Goal: Entertainment & Leisure: Consume media (video, audio)

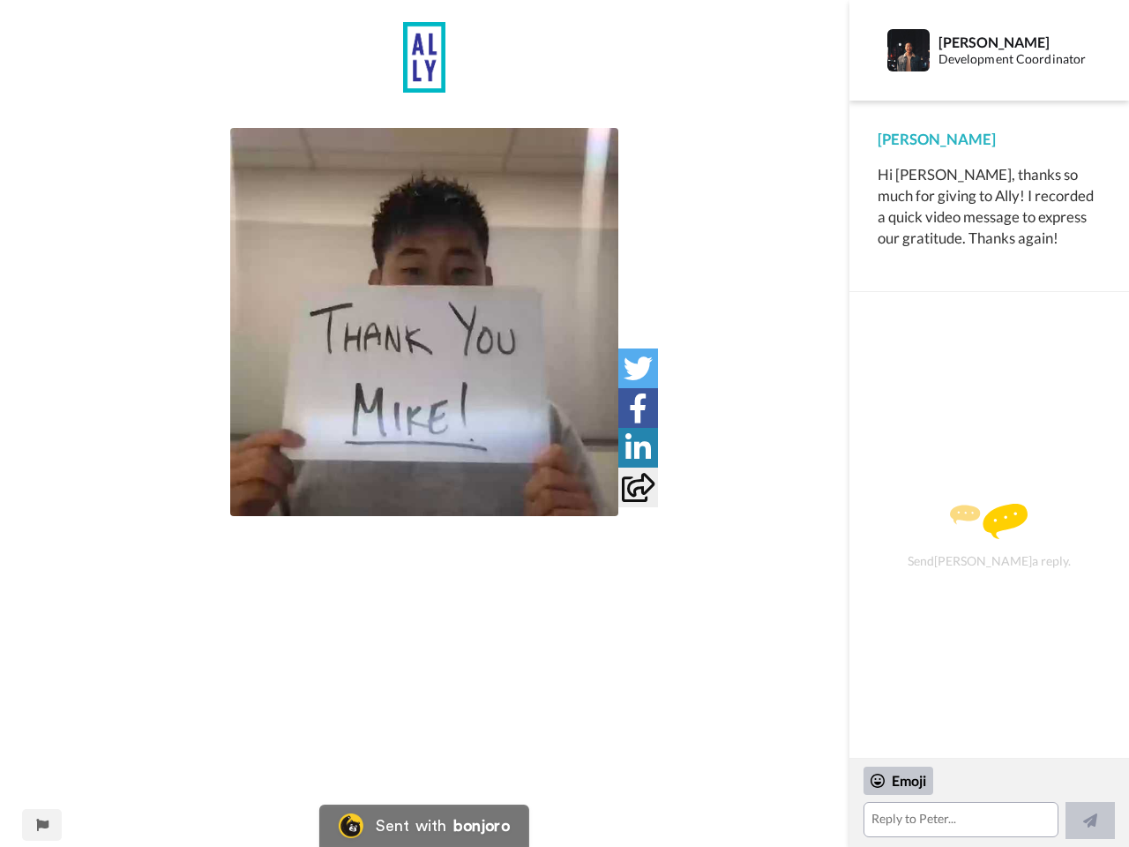
click at [424, 322] on img at bounding box center [424, 322] width 388 height 388
click at [638, 368] on icon at bounding box center [638, 368] width 29 height 29
click at [638, 408] on icon at bounding box center [638, 408] width 19 height 29
click at [638, 447] on icon at bounding box center [639, 447] width 26 height 29
click at [638, 487] on icon at bounding box center [638, 487] width 33 height 29
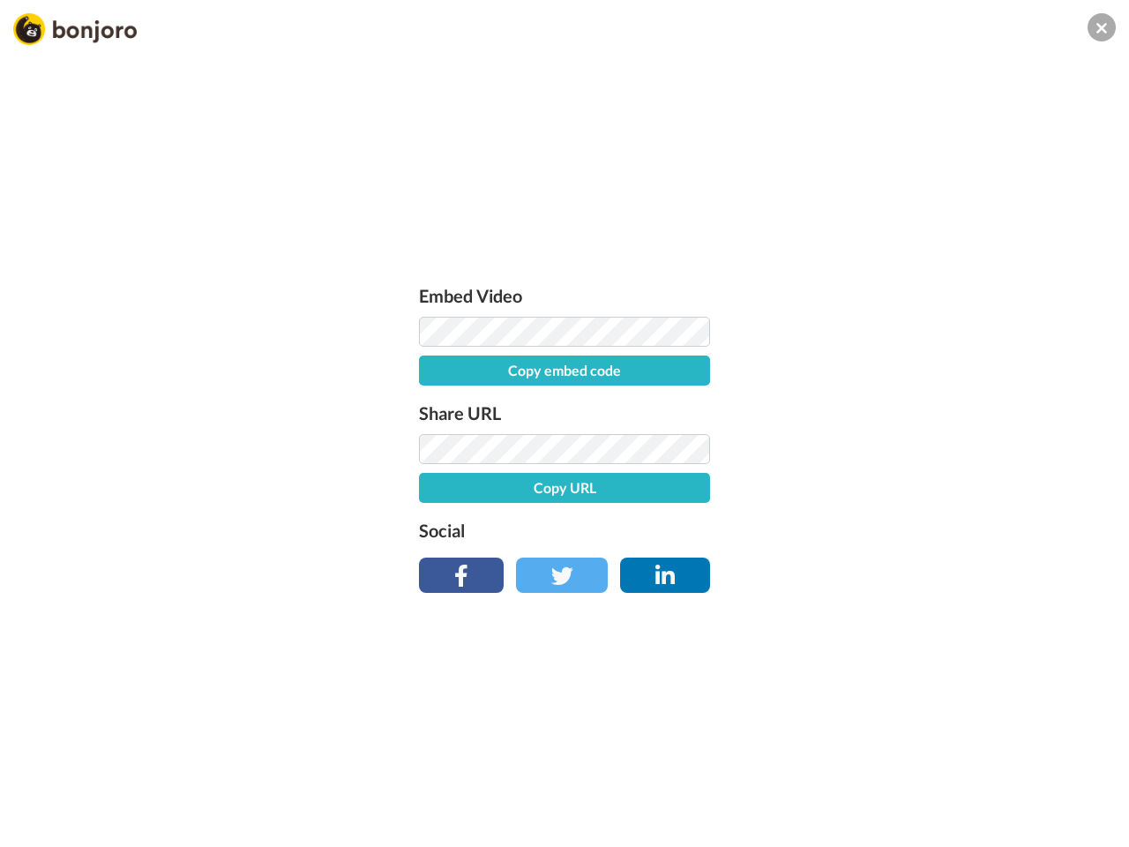
click at [41, 825] on div "Embed Video Copy embed code Share URL Copy URL Social" at bounding box center [564, 518] width 1129 height 847
click at [989, 803] on div "Embed Video Copy embed code Share URL Copy URL Social" at bounding box center [564, 518] width 1129 height 847
click at [899, 781] on div "Embed Video Copy embed code Share URL Copy URL Social" at bounding box center [564, 518] width 1129 height 847
click at [1091, 821] on div "Embed Video Copy embed code Share URL Copy URL Social" at bounding box center [564, 518] width 1129 height 847
